Goal: Task Accomplishment & Management: Use online tool/utility

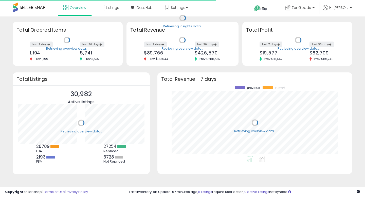
scroll to position [70, 185]
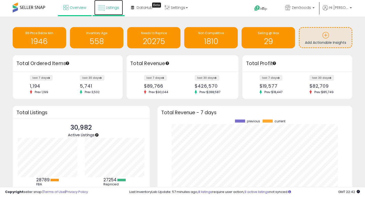
click at [106, 11] on link "Listings" at bounding box center [108, 7] width 29 height 15
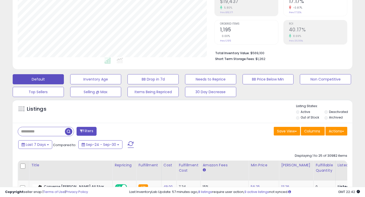
scroll to position [124, 0]
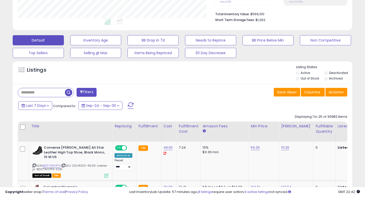
click at [54, 93] on input "text" at bounding box center [41, 92] width 47 height 9
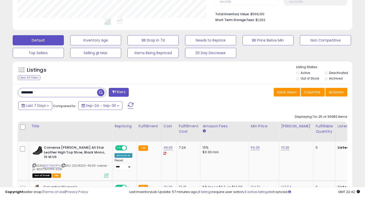
type input "********"
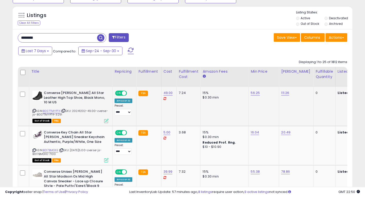
scroll to position [177, 0]
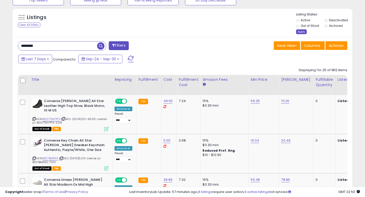
click at [303, 33] on div "Apply" at bounding box center [301, 31] width 11 height 5
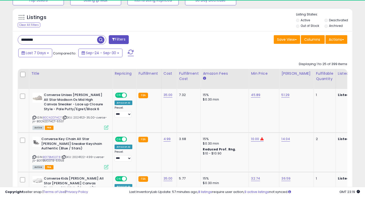
scroll to position [104, 196]
